Goal: Task Accomplishment & Management: Use online tool/utility

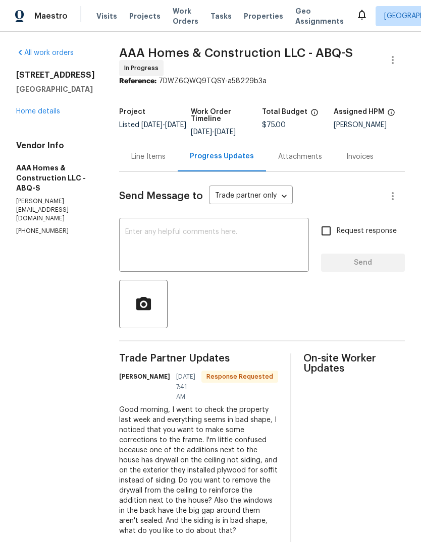
scroll to position [34, 0]
click at [148, 152] on div "Line Items" at bounding box center [148, 157] width 34 height 10
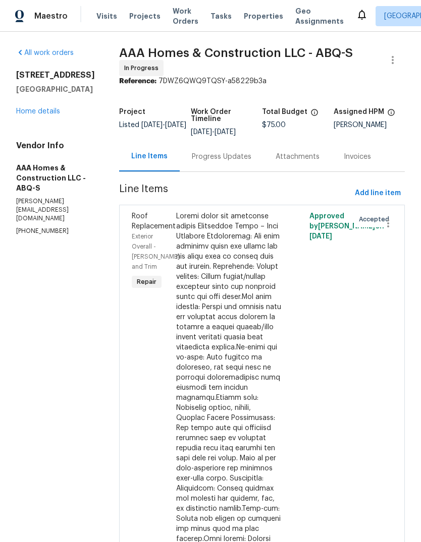
click at [212, 152] on div "Progress Updates" at bounding box center [222, 157] width 60 height 10
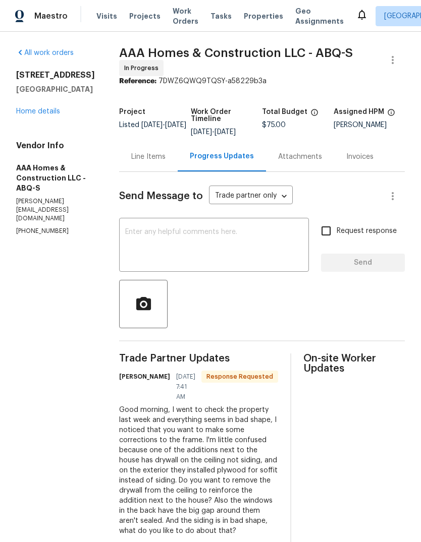
click at [135, 231] on textarea at bounding box center [214, 246] width 178 height 35
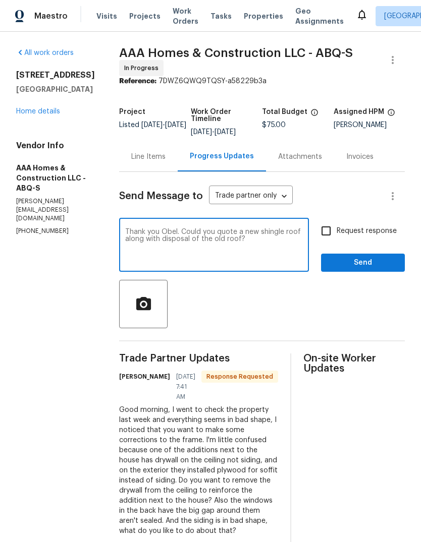
click at [182, 229] on textarea "Thank you Obel. Could you quote a new shingle roof along with disposal of the o…" at bounding box center [214, 246] width 178 height 35
click at [209, 251] on textarea "Thank you Obel. 1. Could you quote a new shingle roof along with disposal of th…" at bounding box center [214, 246] width 178 height 35
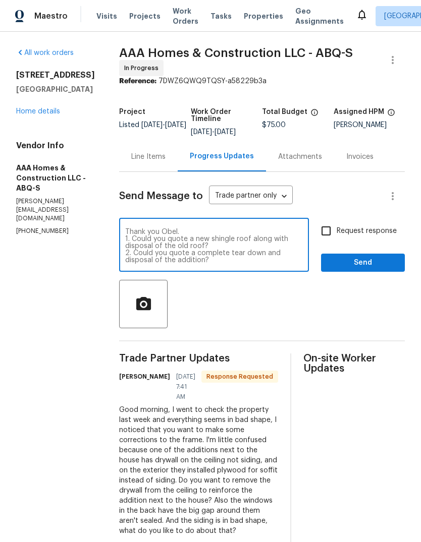
click at [187, 226] on div "Thank you Obel. 1. Could you quote a new shingle roof along with disposal of th…" at bounding box center [214, 245] width 190 height 51
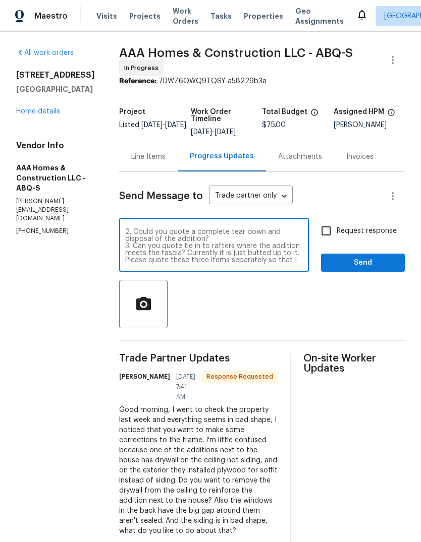
scroll to position [28, 0]
type textarea "Thank you Obel. 1. Could you quote a new shingle roof along with disposal of th…"
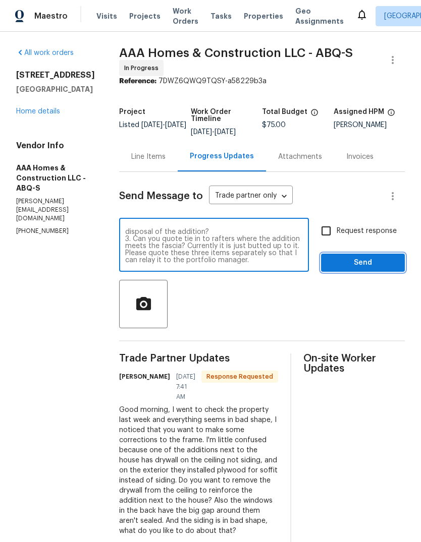
click at [367, 262] on span "Send" at bounding box center [363, 263] width 68 height 13
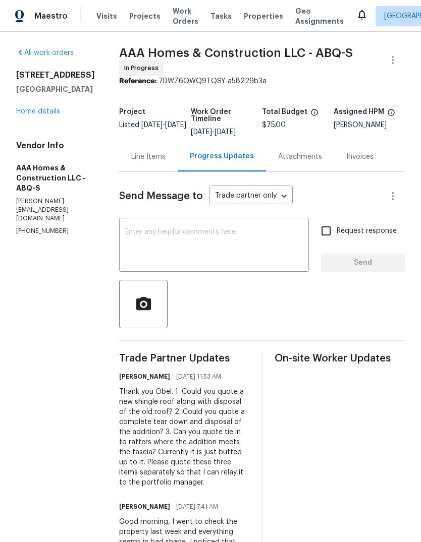
scroll to position [0, 0]
click at [252, 16] on span "Properties" at bounding box center [263, 16] width 39 height 10
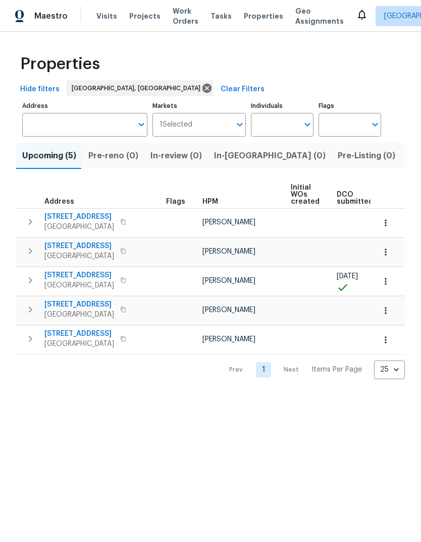
click at [407, 153] on span "Listed (28)" at bounding box center [428, 156] width 43 height 14
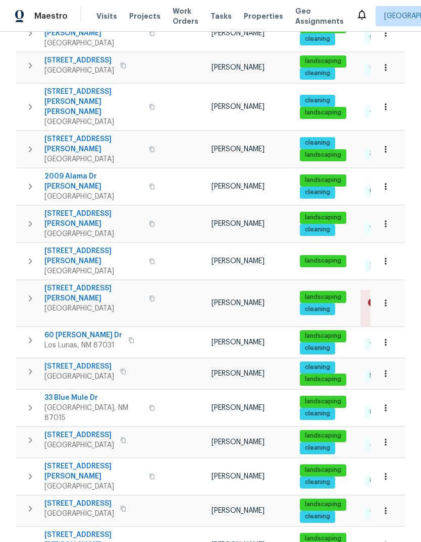
scroll to position [462, 0]
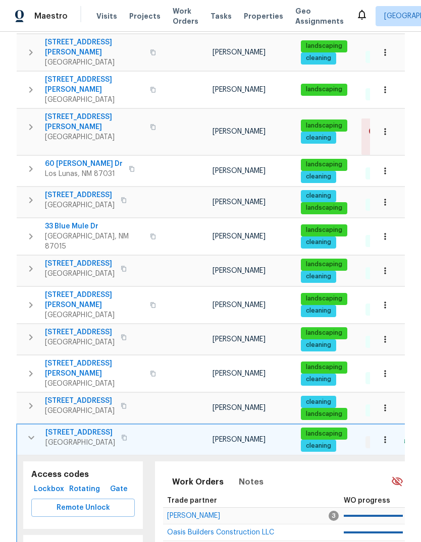
scroll to position [633, 0]
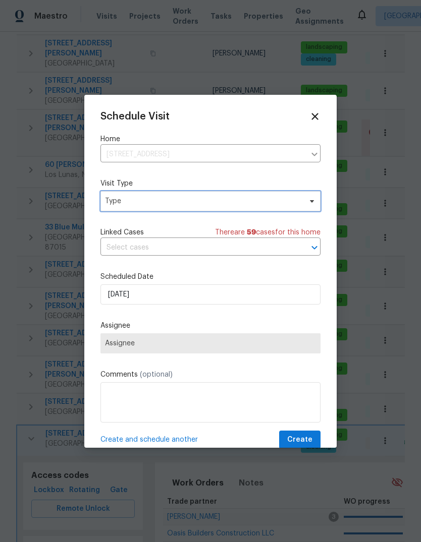
click at [169, 201] on span "Type" at bounding box center [203, 201] width 196 height 10
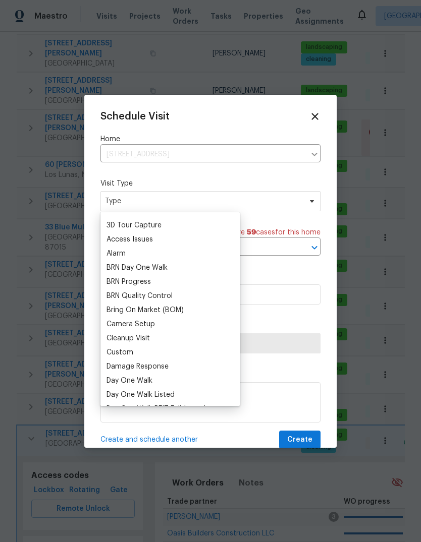
scroll to position [55, 0]
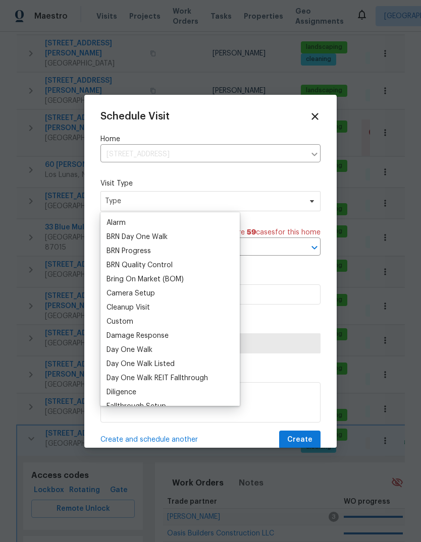
click at [149, 307] on div "Cleanup Visit" at bounding box center [127, 308] width 43 height 10
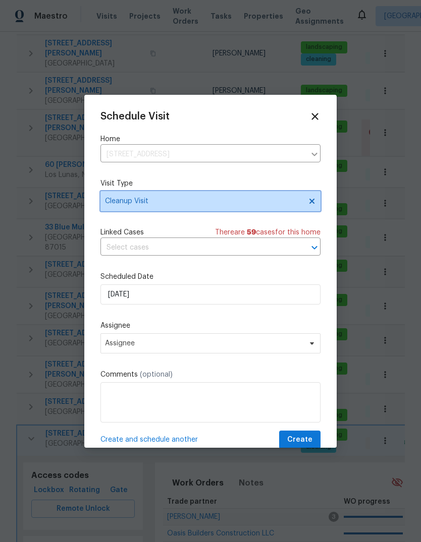
click at [276, 202] on span "Cleanup Visit" at bounding box center [203, 201] width 196 height 10
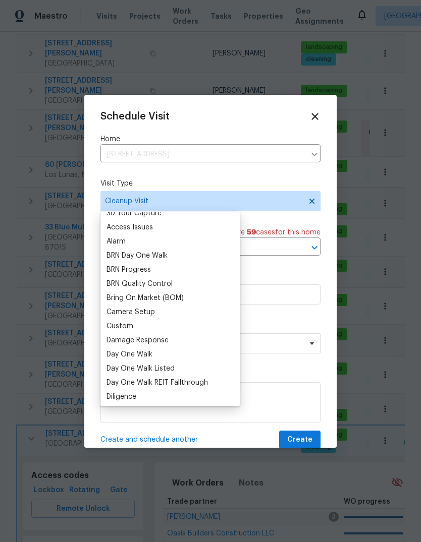
scroll to position [49, 0]
click at [159, 327] on div "Custom" at bounding box center [169, 327] width 133 height 14
click at [124, 330] on div "Custom" at bounding box center [119, 327] width 27 height 10
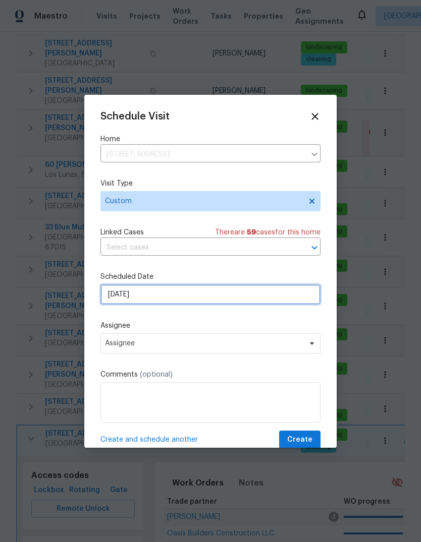
click at [170, 291] on input "[DATE]" at bounding box center [210, 295] width 220 height 20
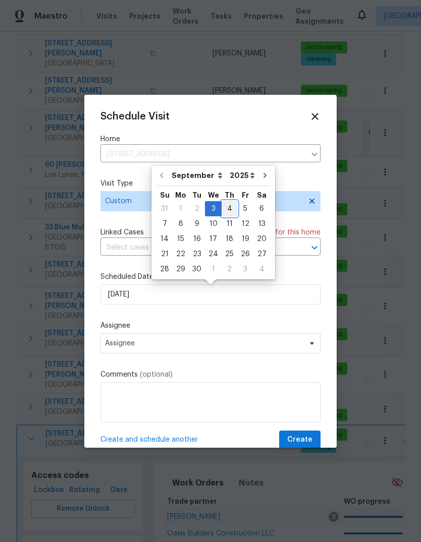
click at [227, 206] on div "4" at bounding box center [229, 209] width 16 height 14
type input "[DATE]"
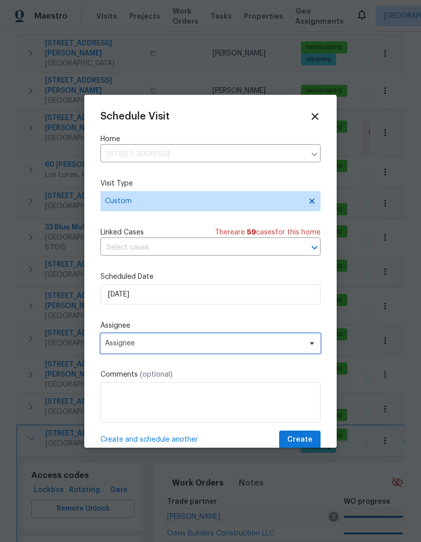
click at [154, 341] on span "Assignee" at bounding box center [210, 343] width 220 height 20
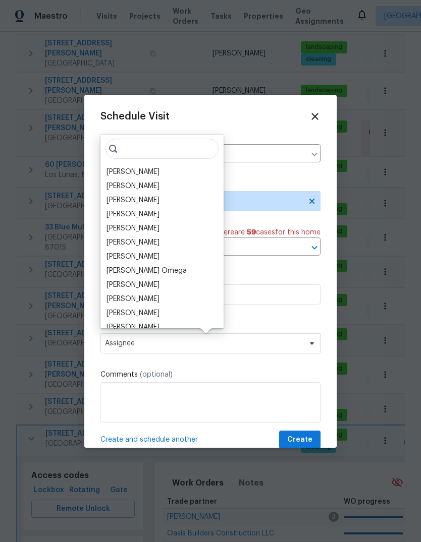
click at [142, 168] on div "[PERSON_NAME]" at bounding box center [132, 172] width 53 height 10
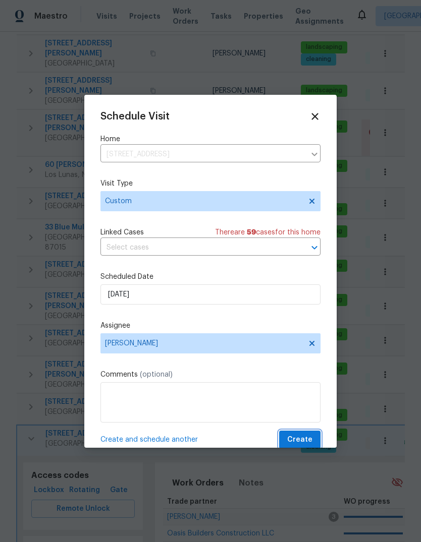
click at [300, 440] on span "Create" at bounding box center [299, 440] width 25 height 13
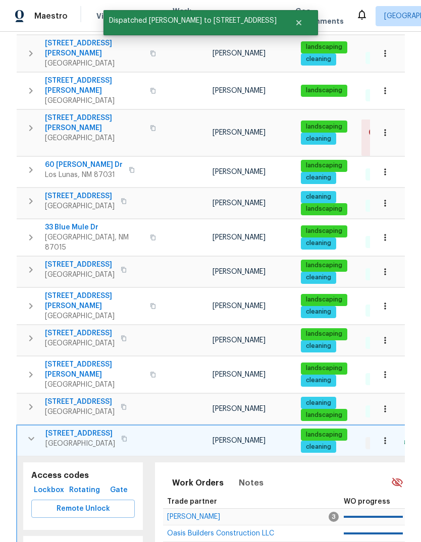
click at [28, 433] on icon "button" at bounding box center [31, 439] width 12 height 12
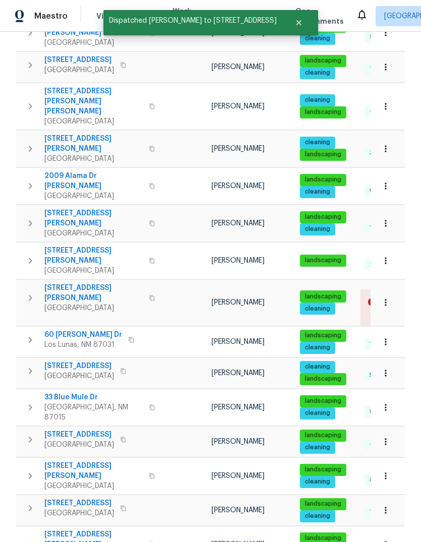
scroll to position [462, 0]
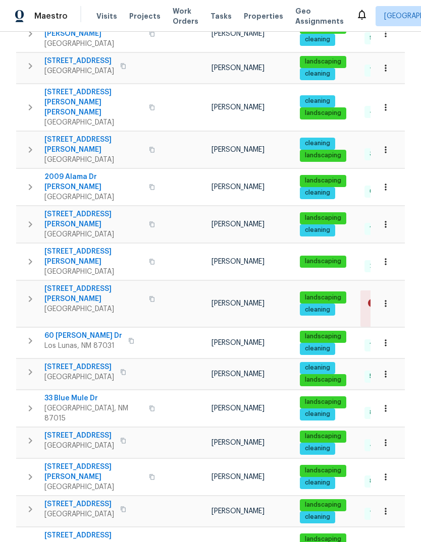
click at [126, 438] on icon "button" at bounding box center [123, 441] width 5 height 6
click at [126, 438] on icon "button" at bounding box center [123, 441] width 6 height 6
